Goal: Transaction & Acquisition: Purchase product/service

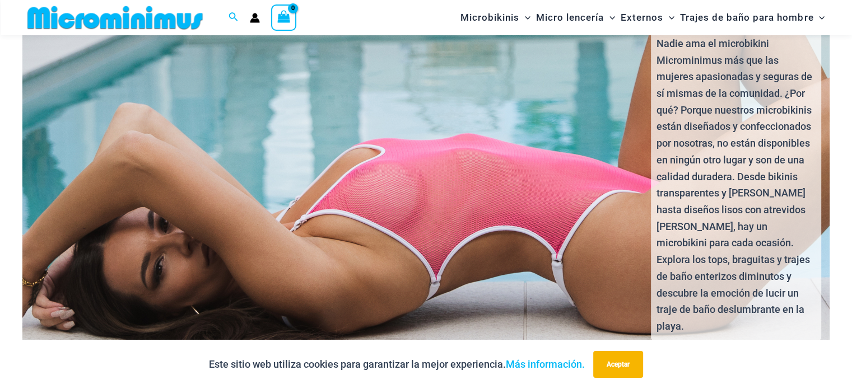
scroll to position [2392, 0]
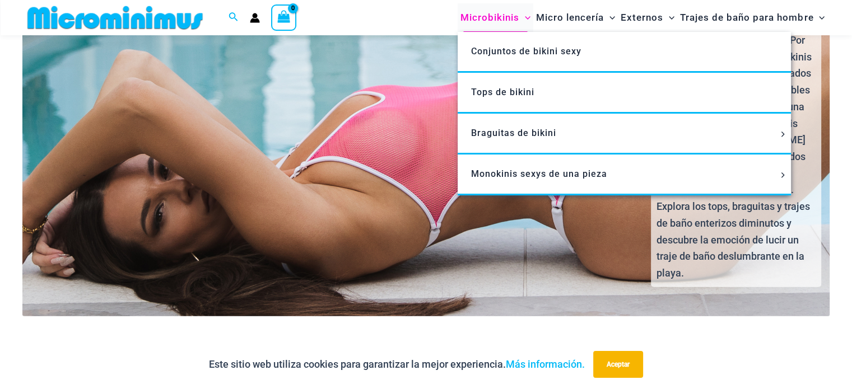
click at [501, 17] on font "Microbikinis" at bounding box center [489, 17] width 59 height 11
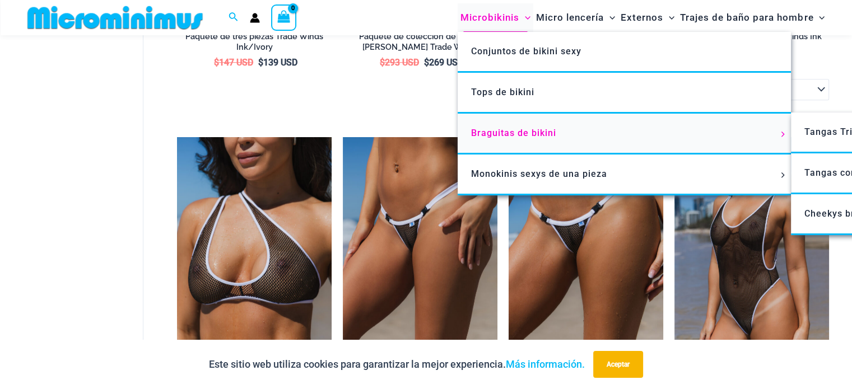
scroll to position [616, 0]
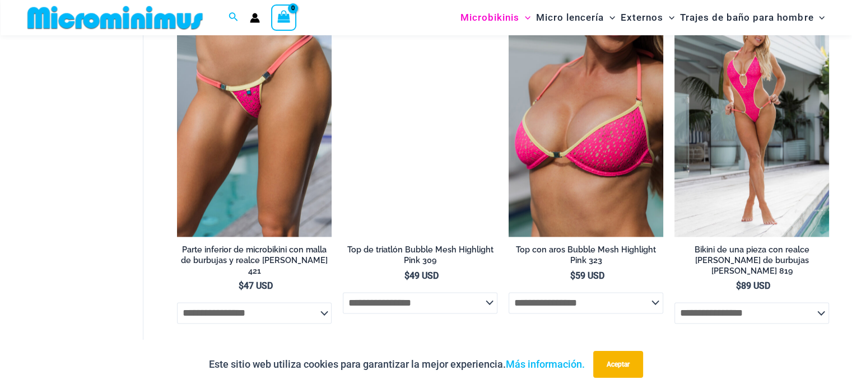
scroll to position [1456, 0]
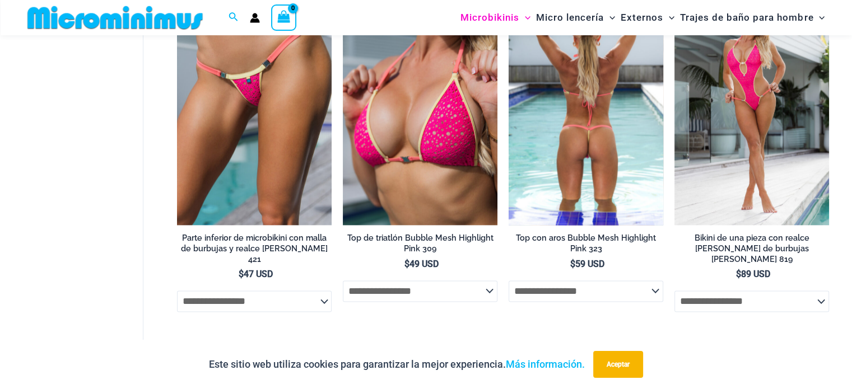
click at [601, 162] on img at bounding box center [585, 109] width 155 height 232
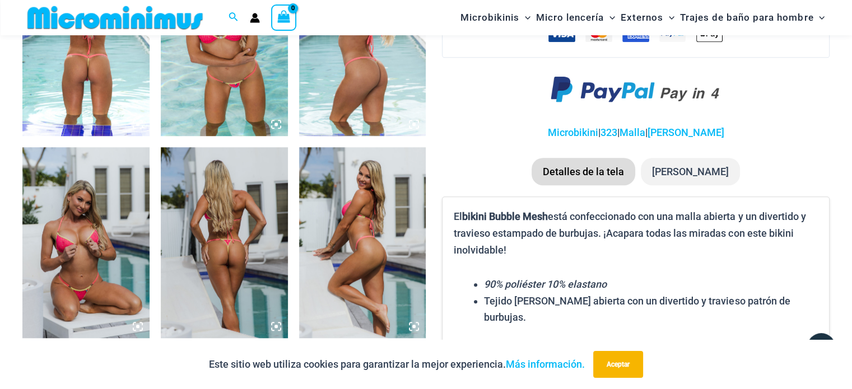
scroll to position [773, 0]
click at [242, 230] on img at bounding box center [224, 242] width 127 height 190
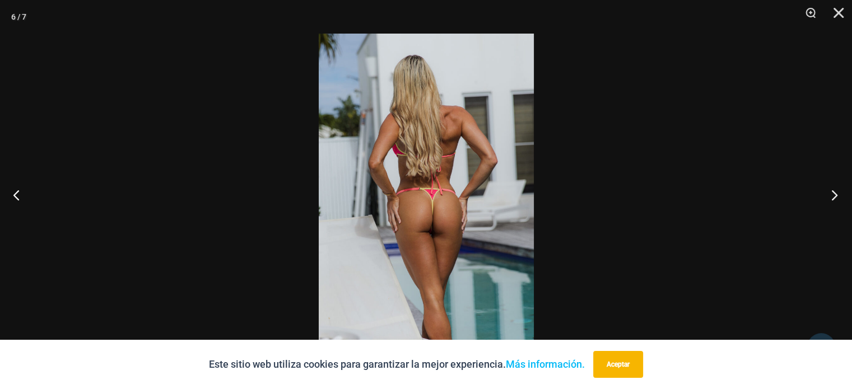
click at [842, 185] on button "Próximo" at bounding box center [831, 195] width 42 height 56
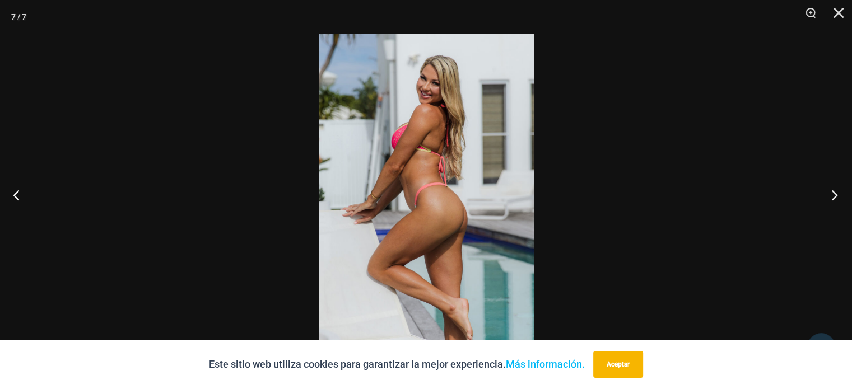
click at [831, 194] on button "Próximo" at bounding box center [831, 195] width 42 height 56
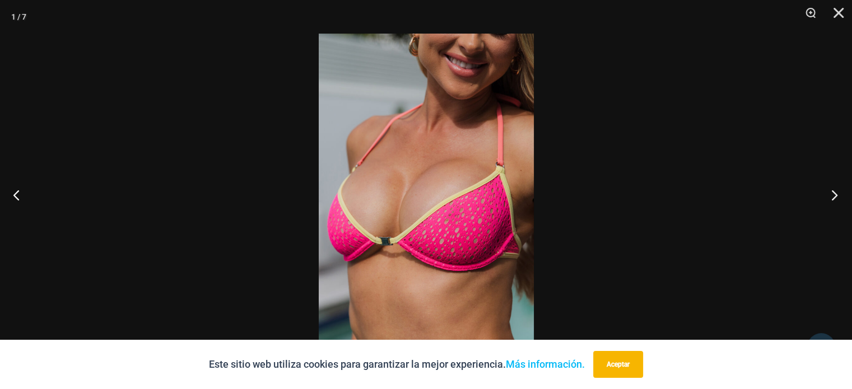
click at [831, 194] on button "Próximo" at bounding box center [831, 195] width 42 height 56
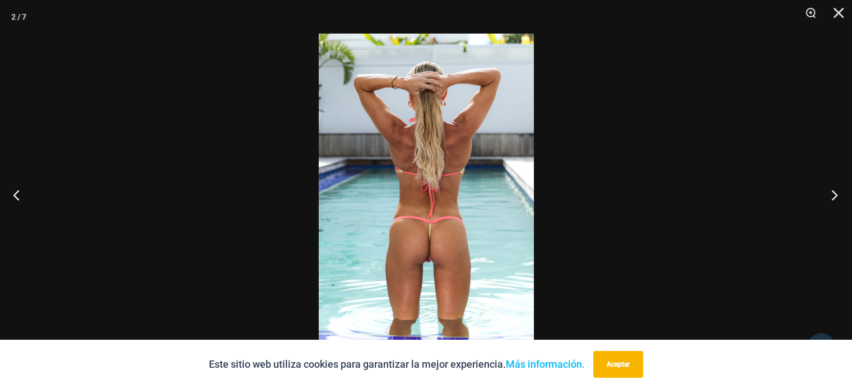
click at [831, 194] on button "Próximo" at bounding box center [831, 195] width 42 height 56
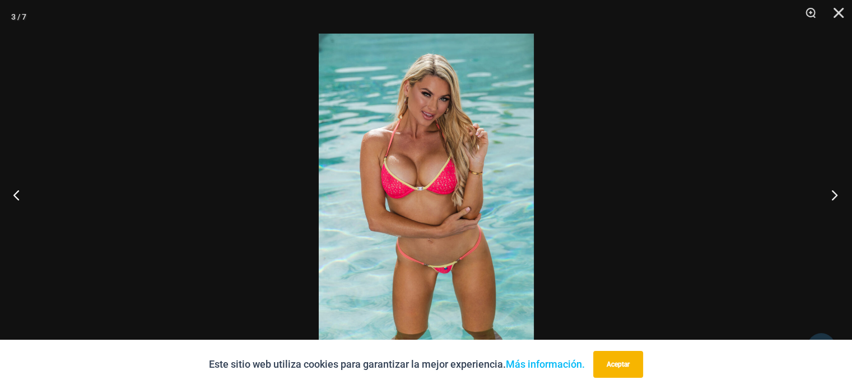
click at [831, 194] on button "Próximo" at bounding box center [831, 195] width 42 height 56
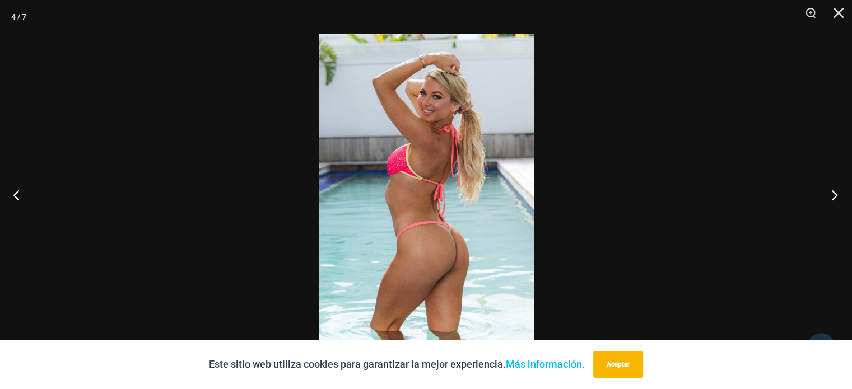
click at [831, 194] on button "Próximo" at bounding box center [831, 195] width 42 height 56
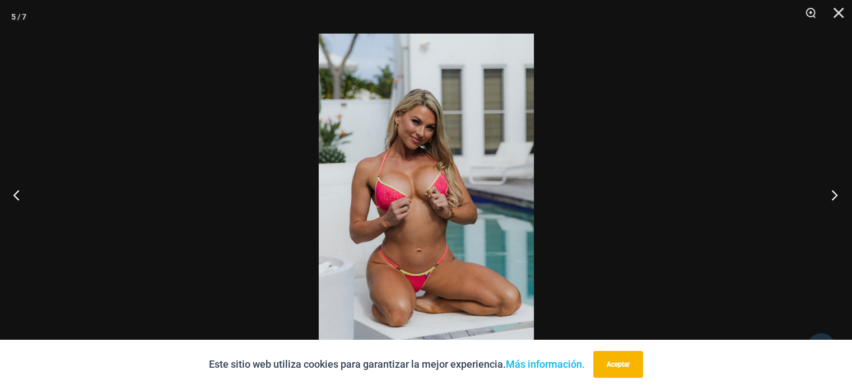
click at [831, 194] on button "Próximo" at bounding box center [831, 195] width 42 height 56
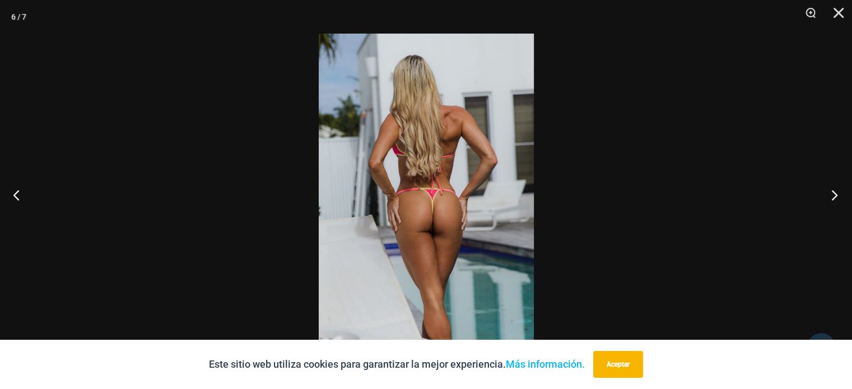
click at [831, 194] on button "Próximo" at bounding box center [831, 195] width 42 height 56
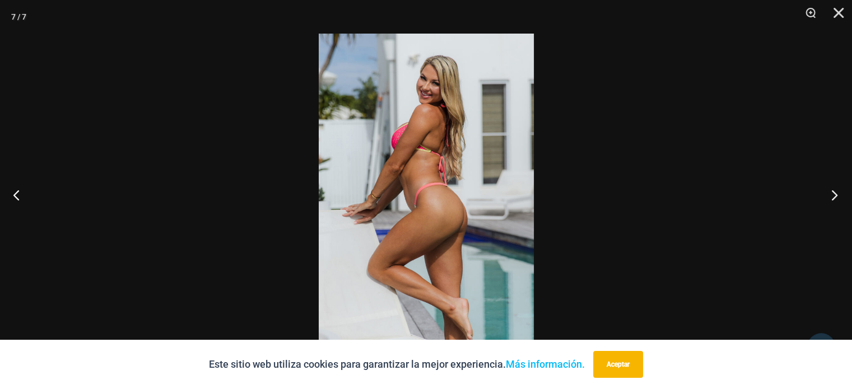
click at [831, 194] on button "Próximo" at bounding box center [831, 195] width 42 height 56
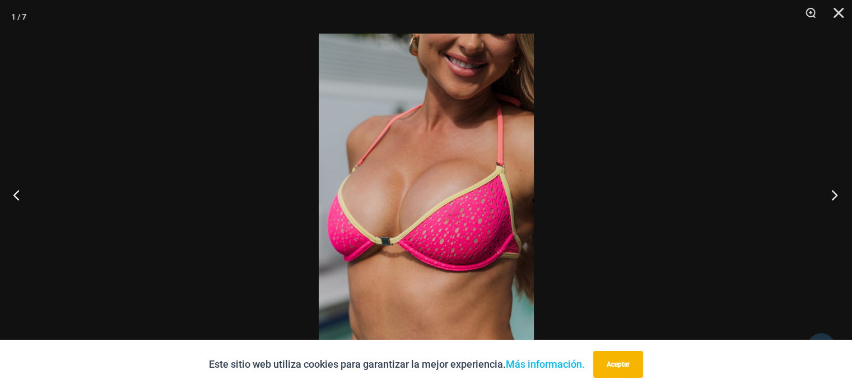
click at [831, 194] on button "Próximo" at bounding box center [831, 195] width 42 height 56
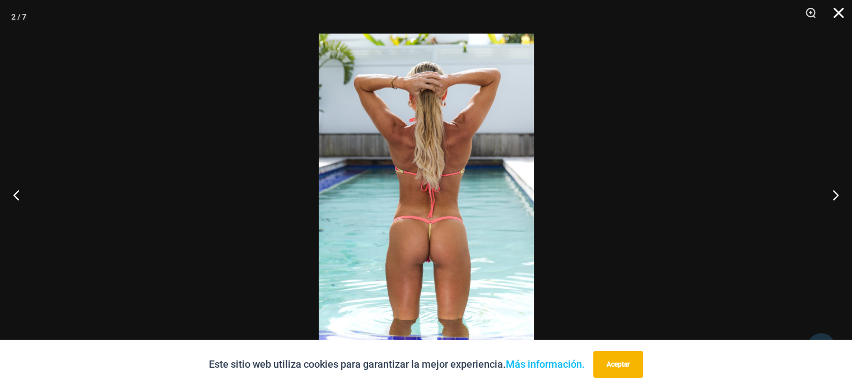
click at [842, 10] on button "Cerca" at bounding box center [834, 17] width 28 height 34
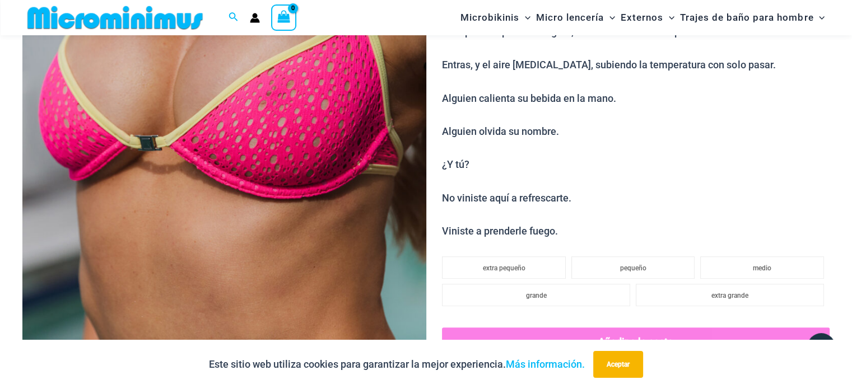
scroll to position [325, 0]
